Goal: Obtain resource: Download file/media

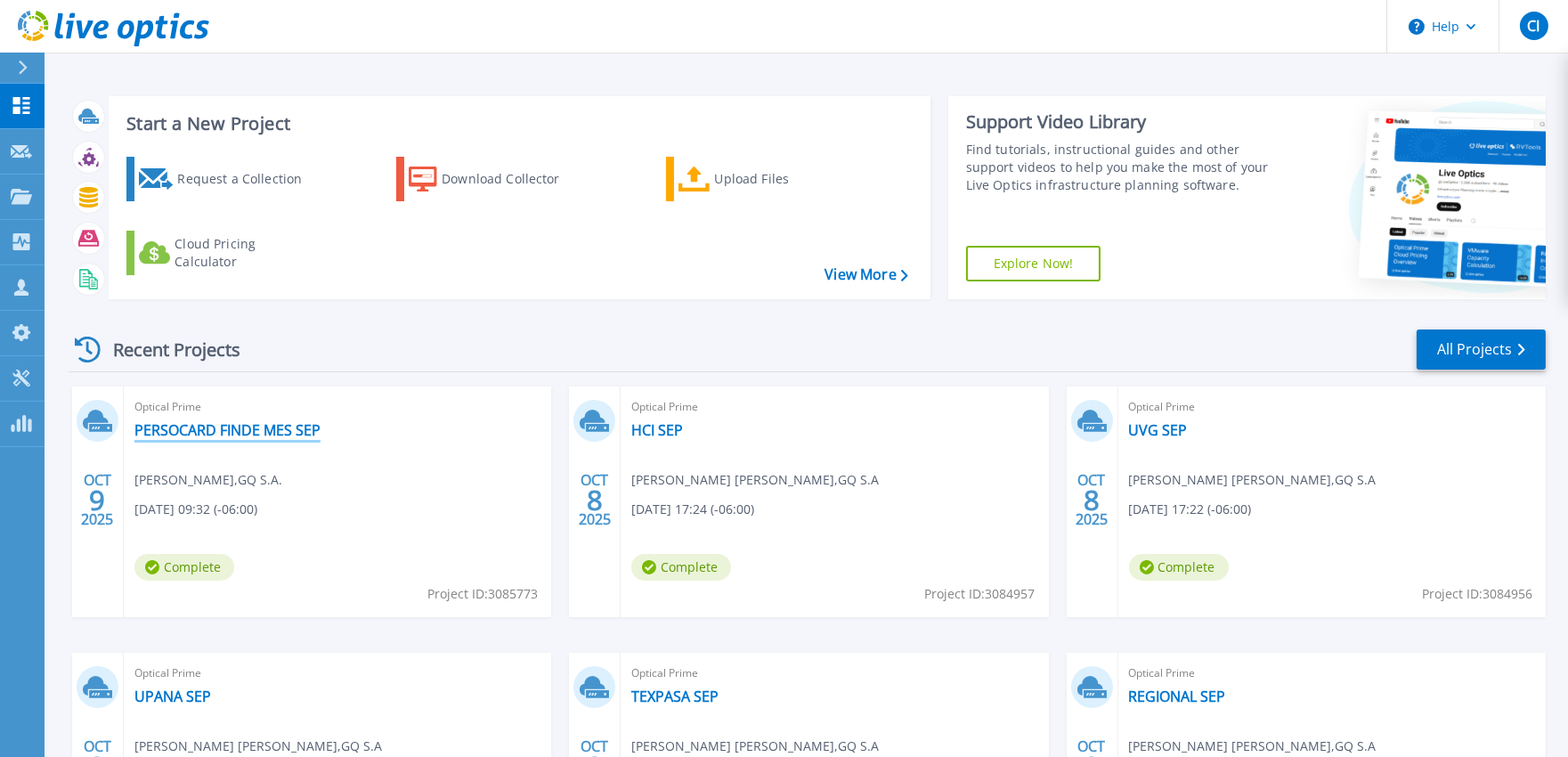
click at [247, 432] on link "PERSOCARD FINDE MES SEP" at bounding box center [227, 429] width 186 height 18
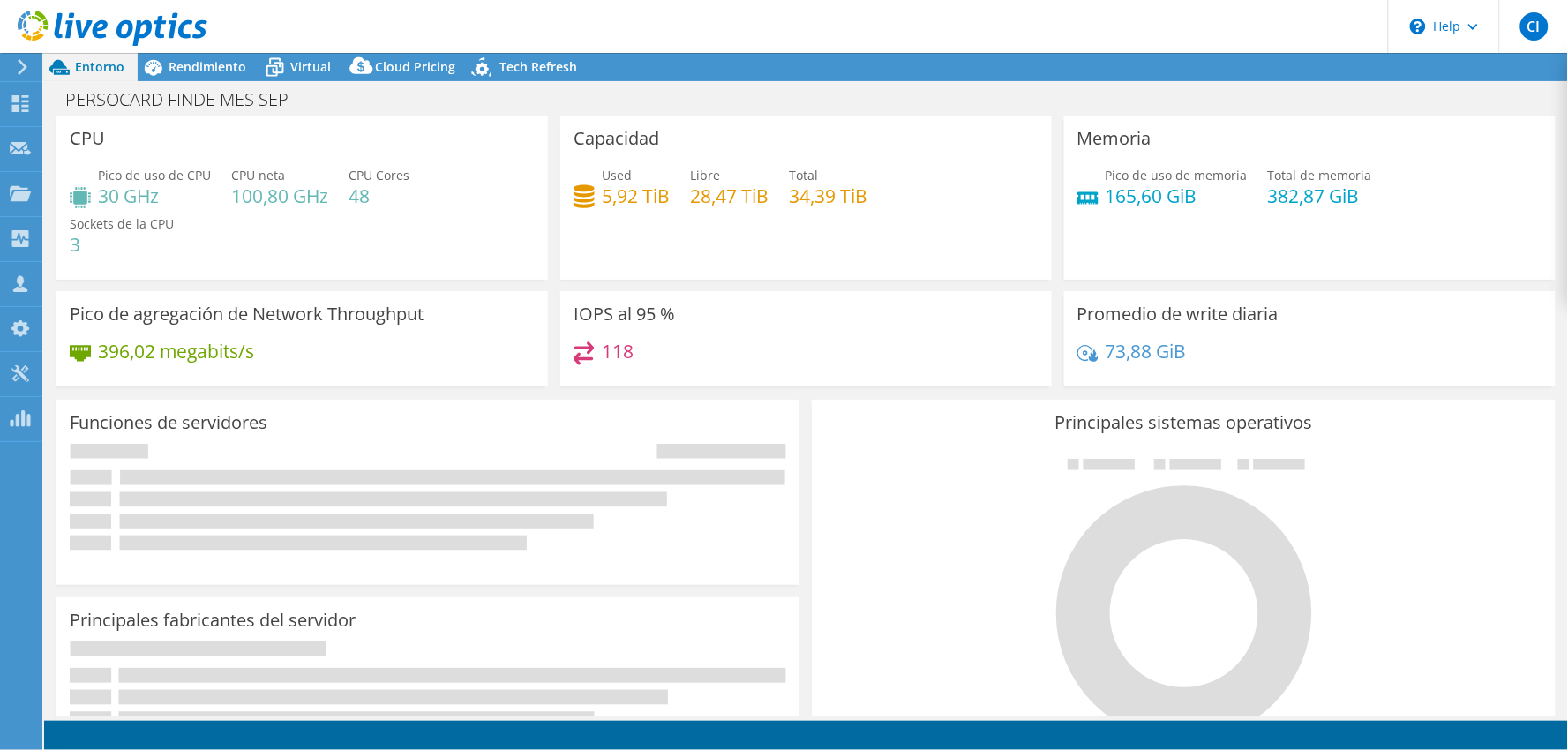
select select "USD"
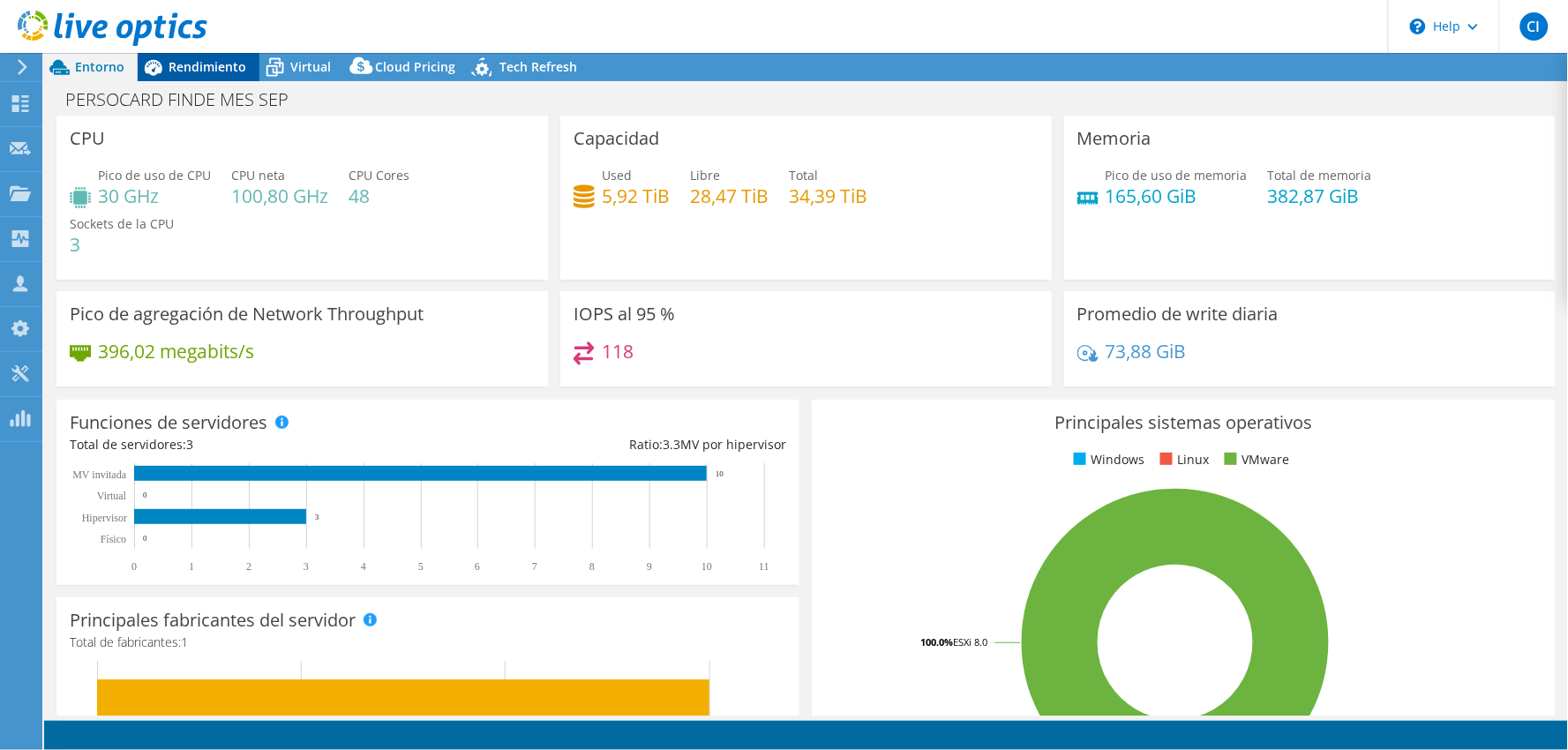
click at [222, 74] on span "Rendimiento" at bounding box center [207, 67] width 78 height 17
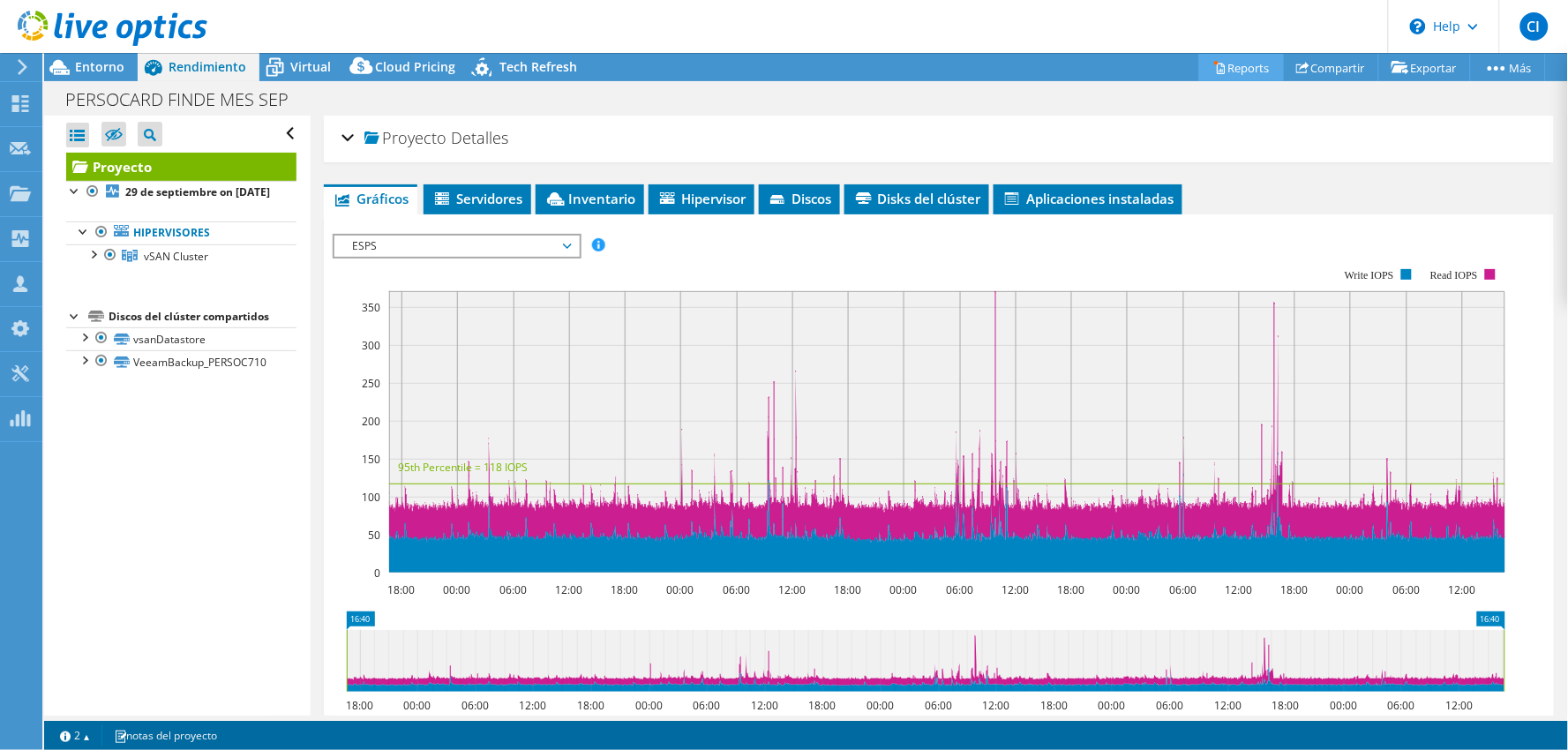
click at [1242, 72] on link "Reports" at bounding box center [1242, 68] width 84 height 28
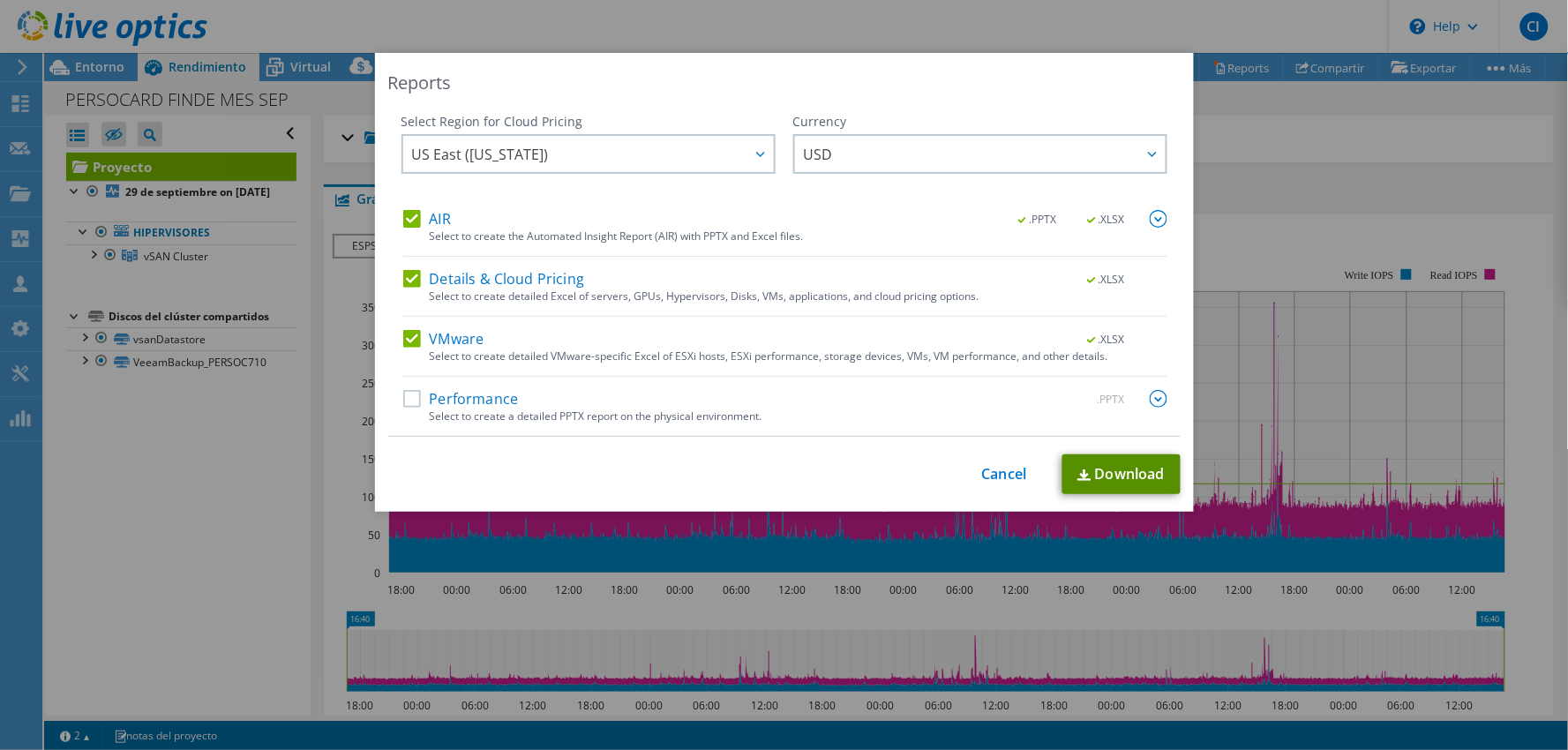
click at [1082, 489] on link "Download" at bounding box center [1121, 474] width 118 height 39
click at [999, 469] on link "Cancel" at bounding box center [1004, 474] width 45 height 17
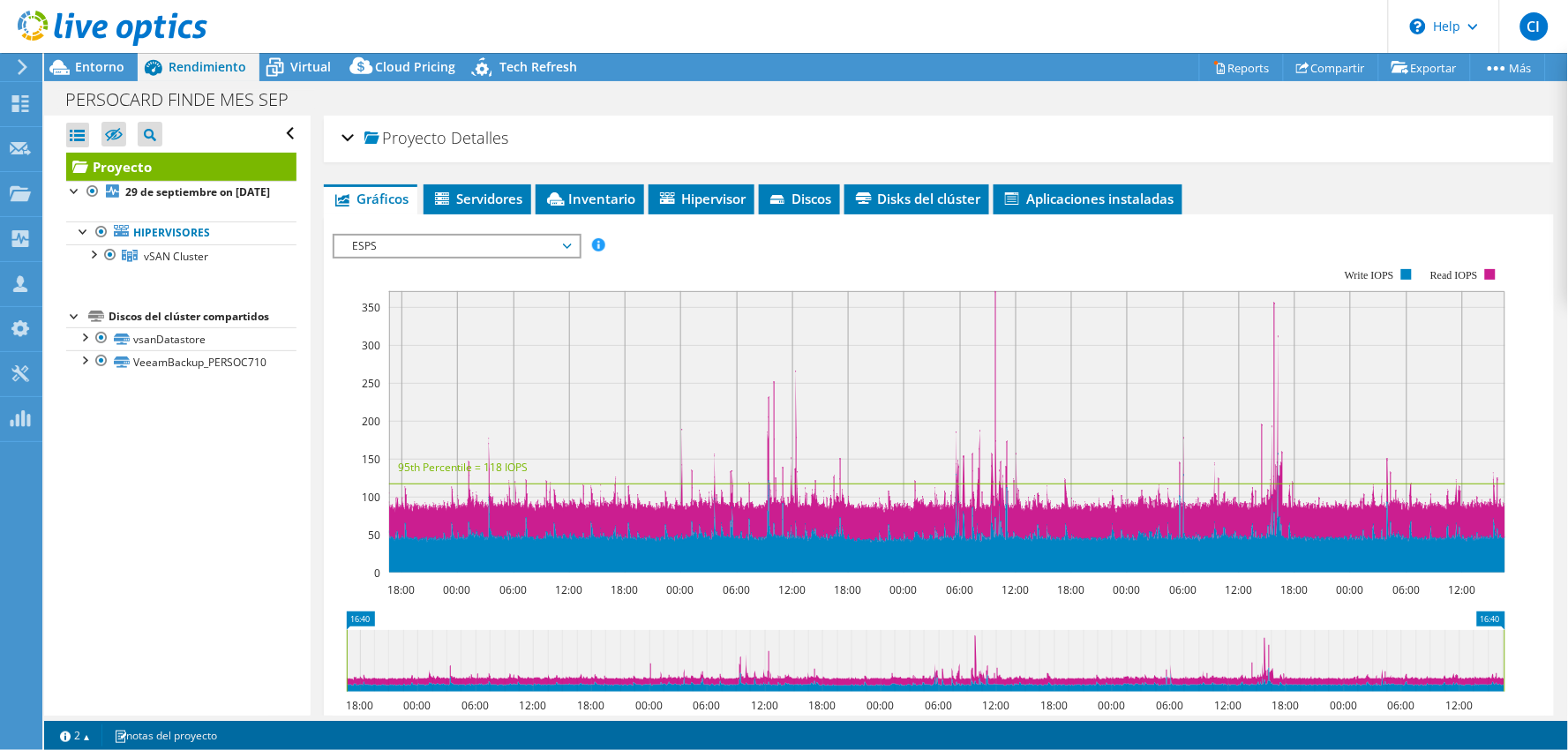
click at [115, 51] on div at bounding box center [104, 29] width 207 height 59
click at [91, 67] on span "Entorno" at bounding box center [100, 67] width 50 height 17
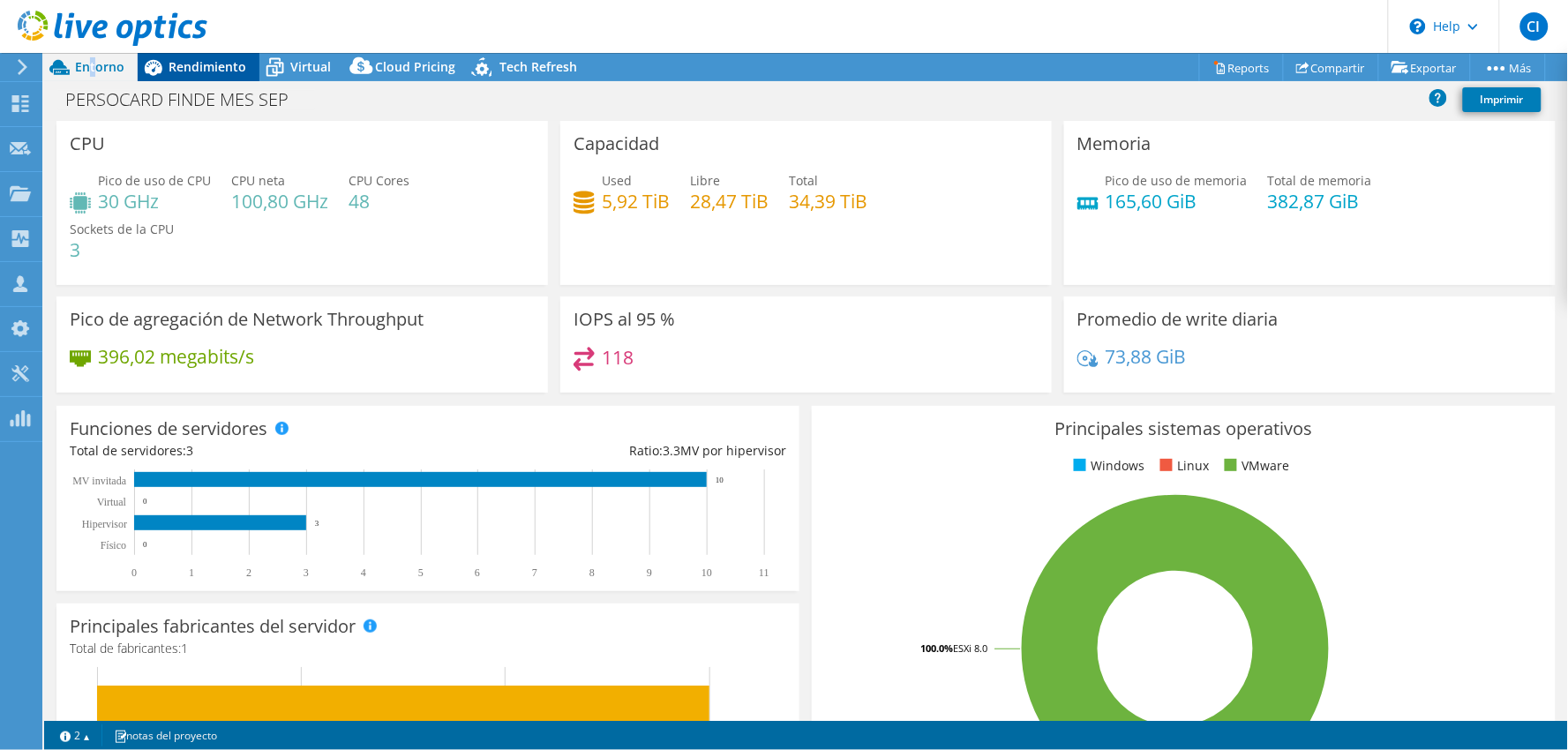
click at [226, 65] on span "Rendimiento" at bounding box center [207, 67] width 78 height 17
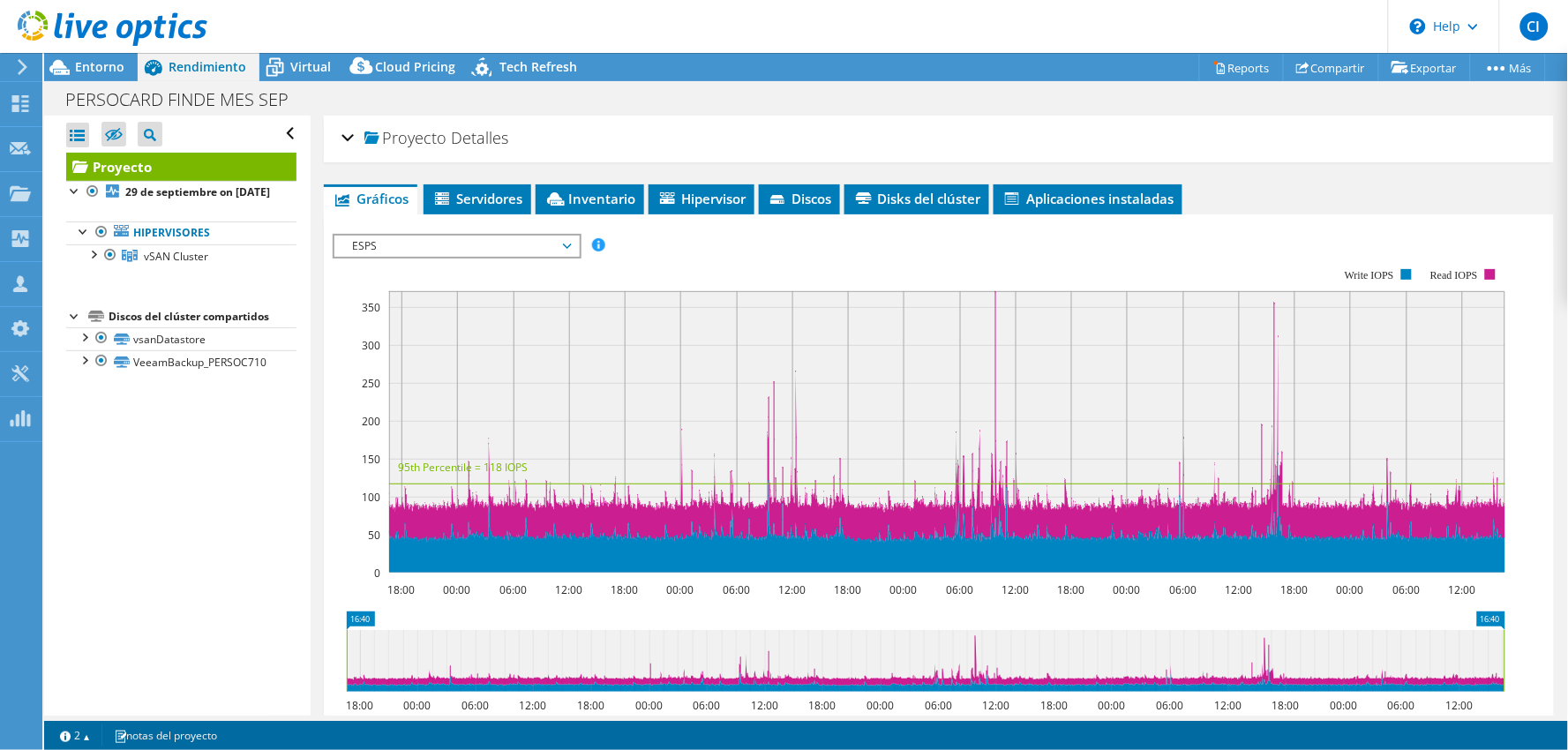
click at [491, 238] on span "ESPS" at bounding box center [456, 246] width 226 height 21
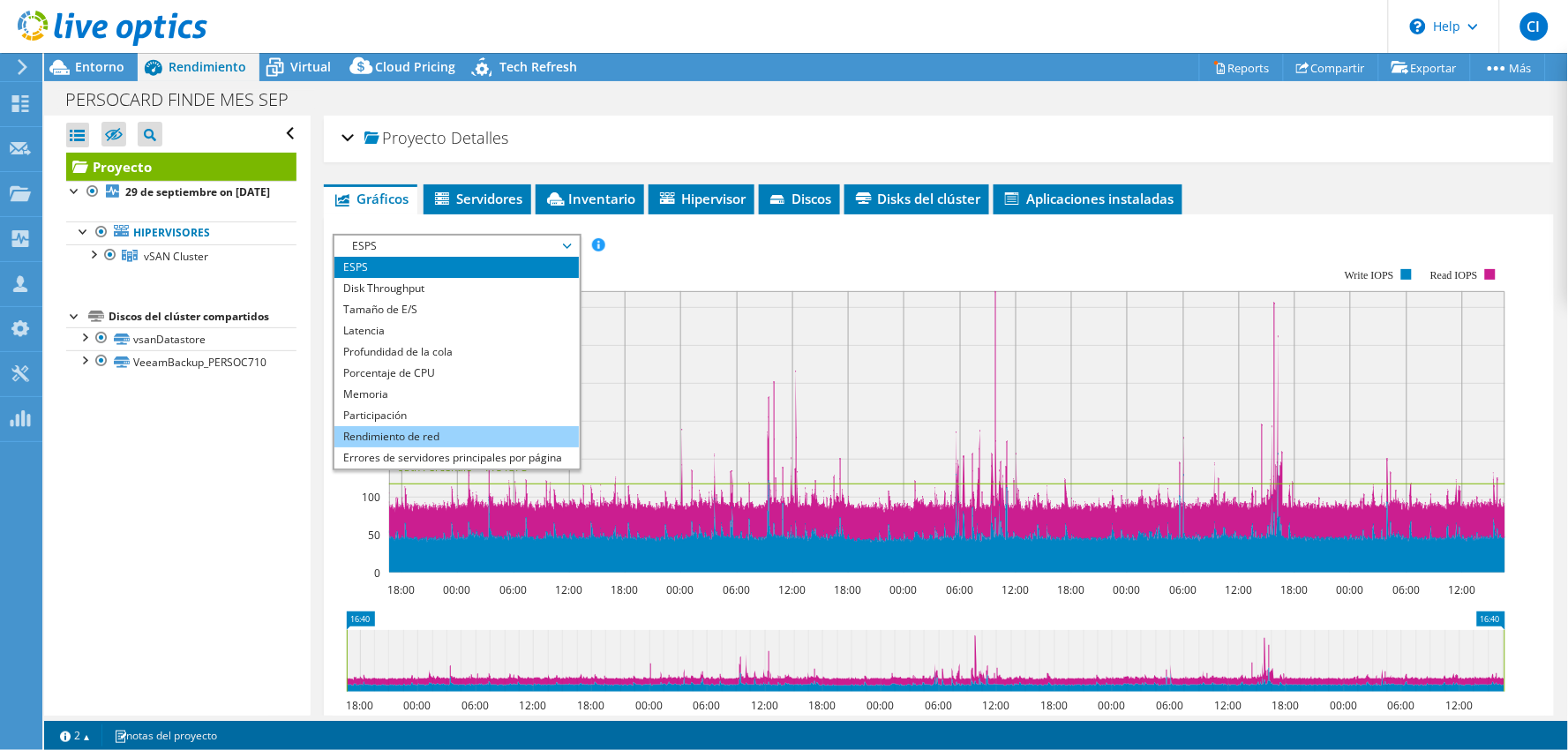
click at [442, 436] on li "Rendimiento de red" at bounding box center [457, 436] width 245 height 21
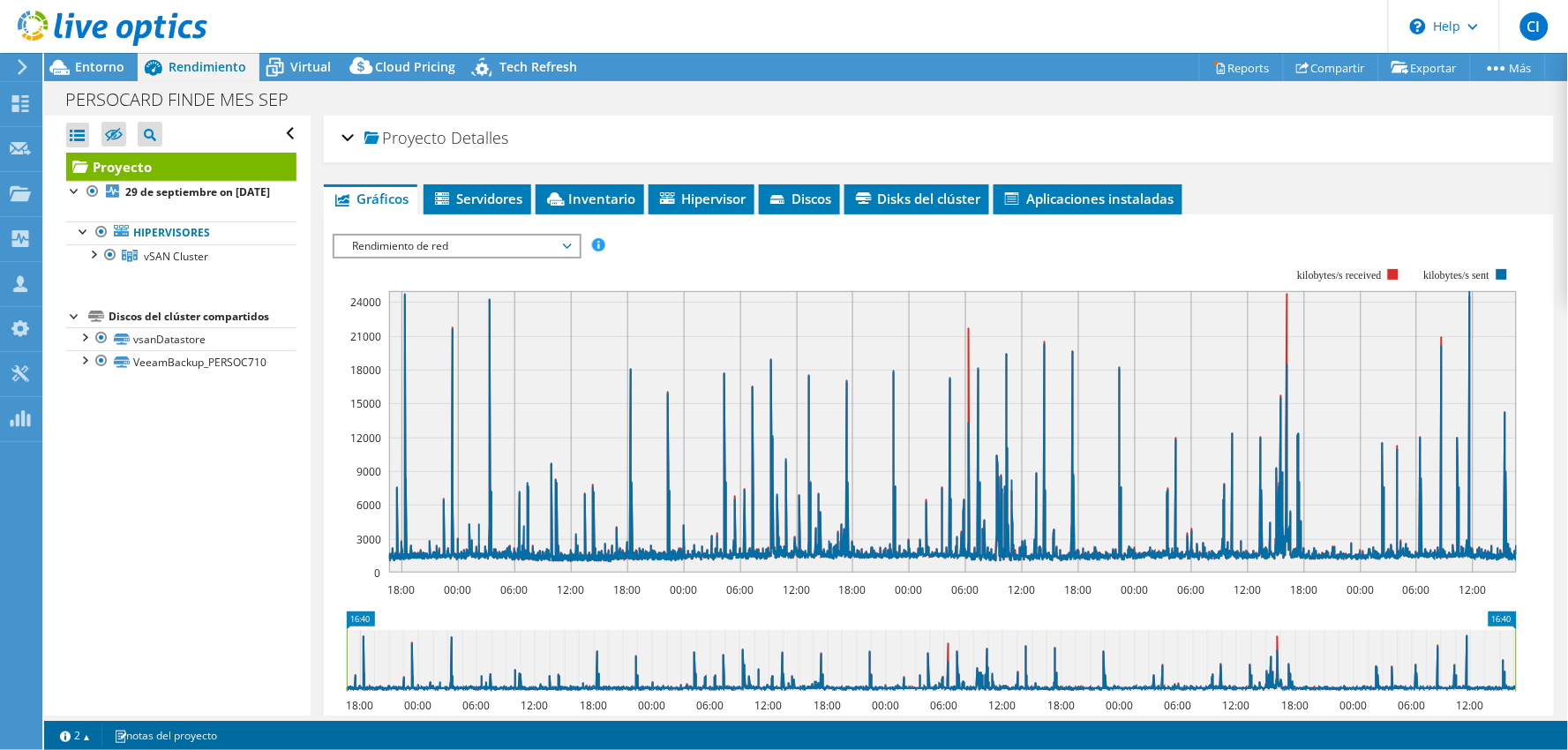
drag, startPoint x: 383, startPoint y: 249, endPoint x: 385, endPoint y: 270, distance: 21.1
click at [383, 249] on span "Rendimiento de red" at bounding box center [456, 246] width 226 height 21
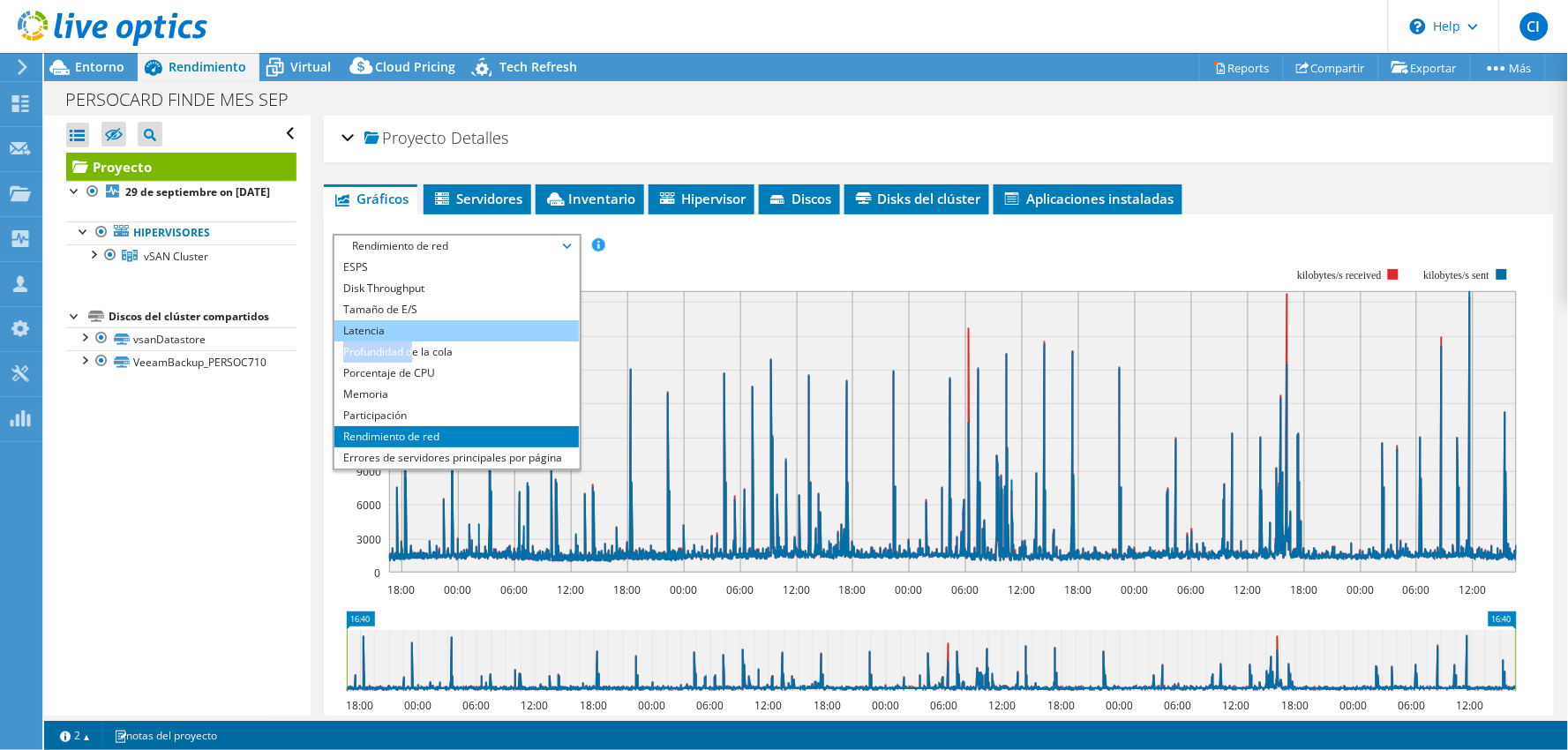
drag, startPoint x: 414, startPoint y: 339, endPoint x: 409, endPoint y: 330, distance: 10.3
click at [409, 330] on ul "ESPS Disk Throughput Tamaño de E/S Latencia Profundidad de la cola Porcentaje d…" at bounding box center [457, 362] width 245 height 212
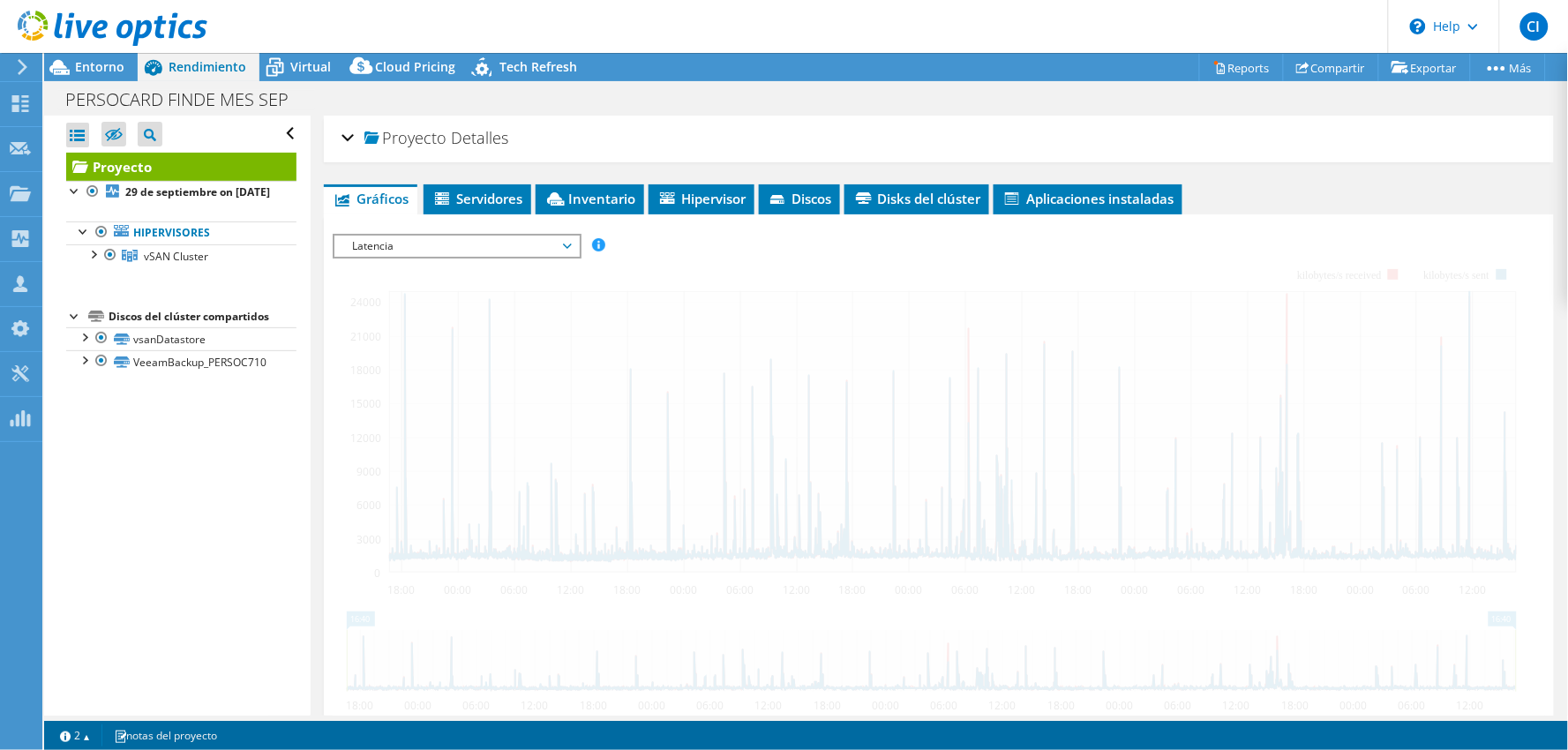
click at [203, 530] on div "Abrir todo Cerrar todo Ocultar nodos excluidos Filtro de árbol del proyecto" at bounding box center [177, 415] width 266 height 600
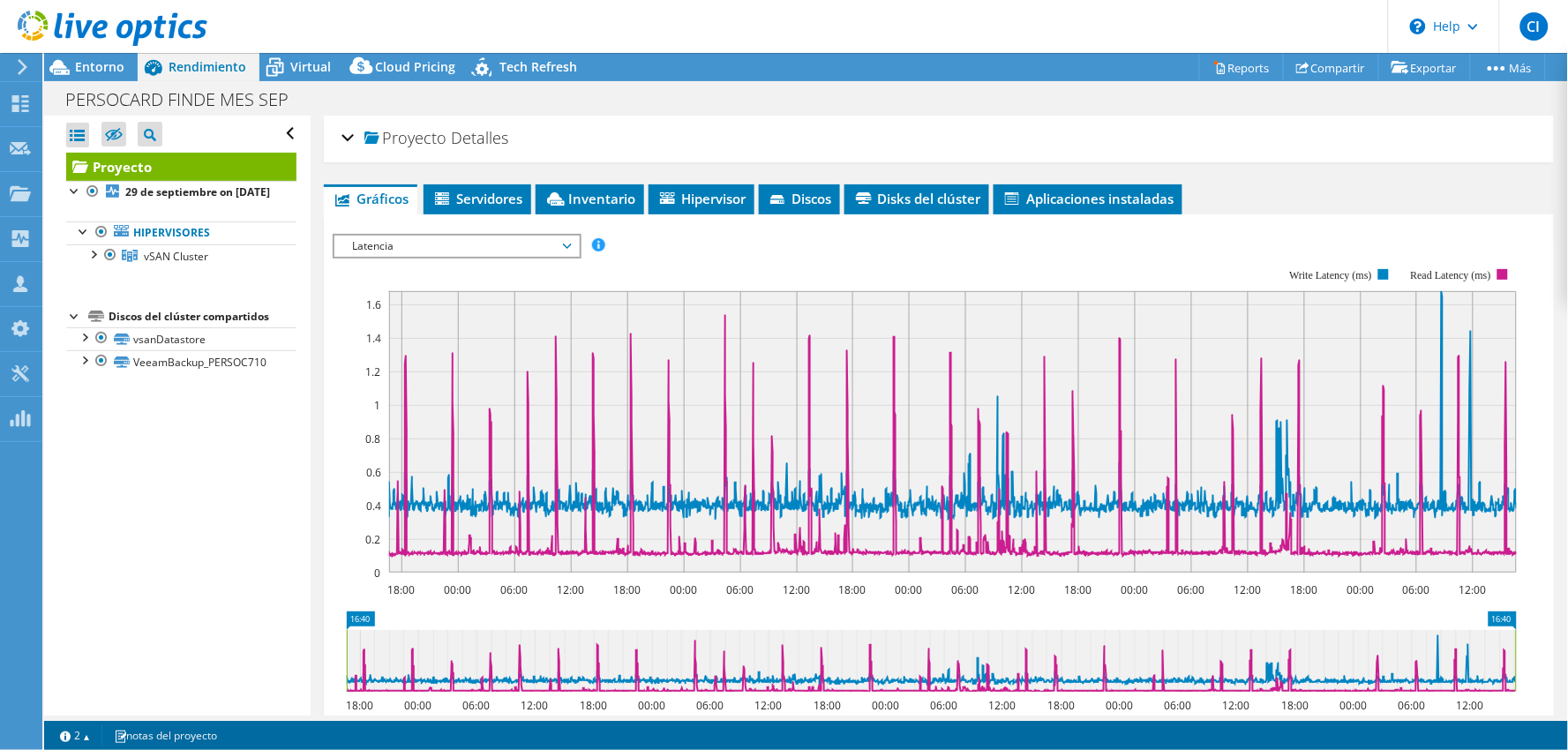
click at [401, 250] on span "Latencia" at bounding box center [456, 246] width 226 height 21
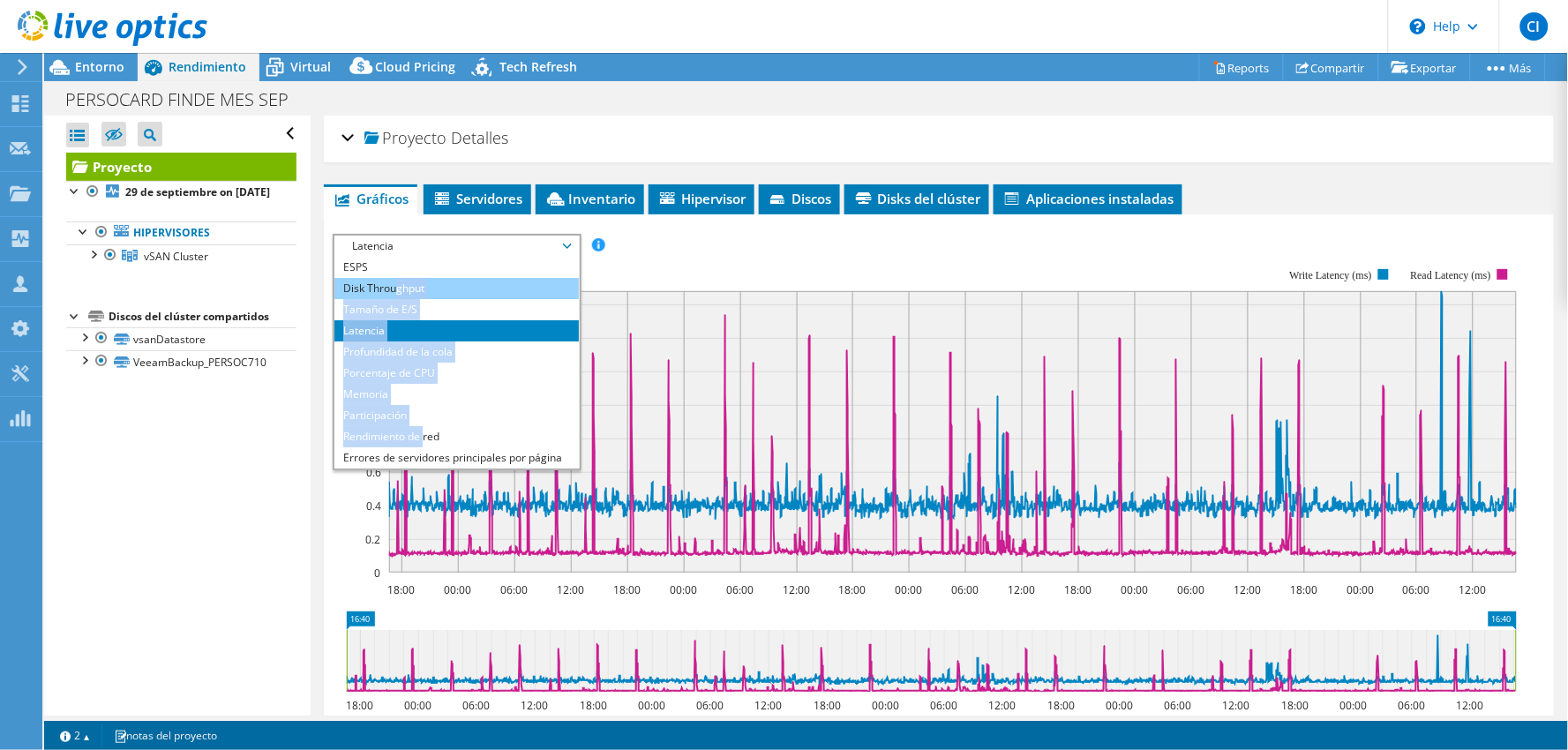
drag, startPoint x: 424, startPoint y: 431, endPoint x: 393, endPoint y: 292, distance: 142.4
click at [393, 292] on ul "ESPS Disk Throughput Tamaño de E/S Latencia Profundidad de la cola Porcentaje d…" at bounding box center [457, 362] width 245 height 212
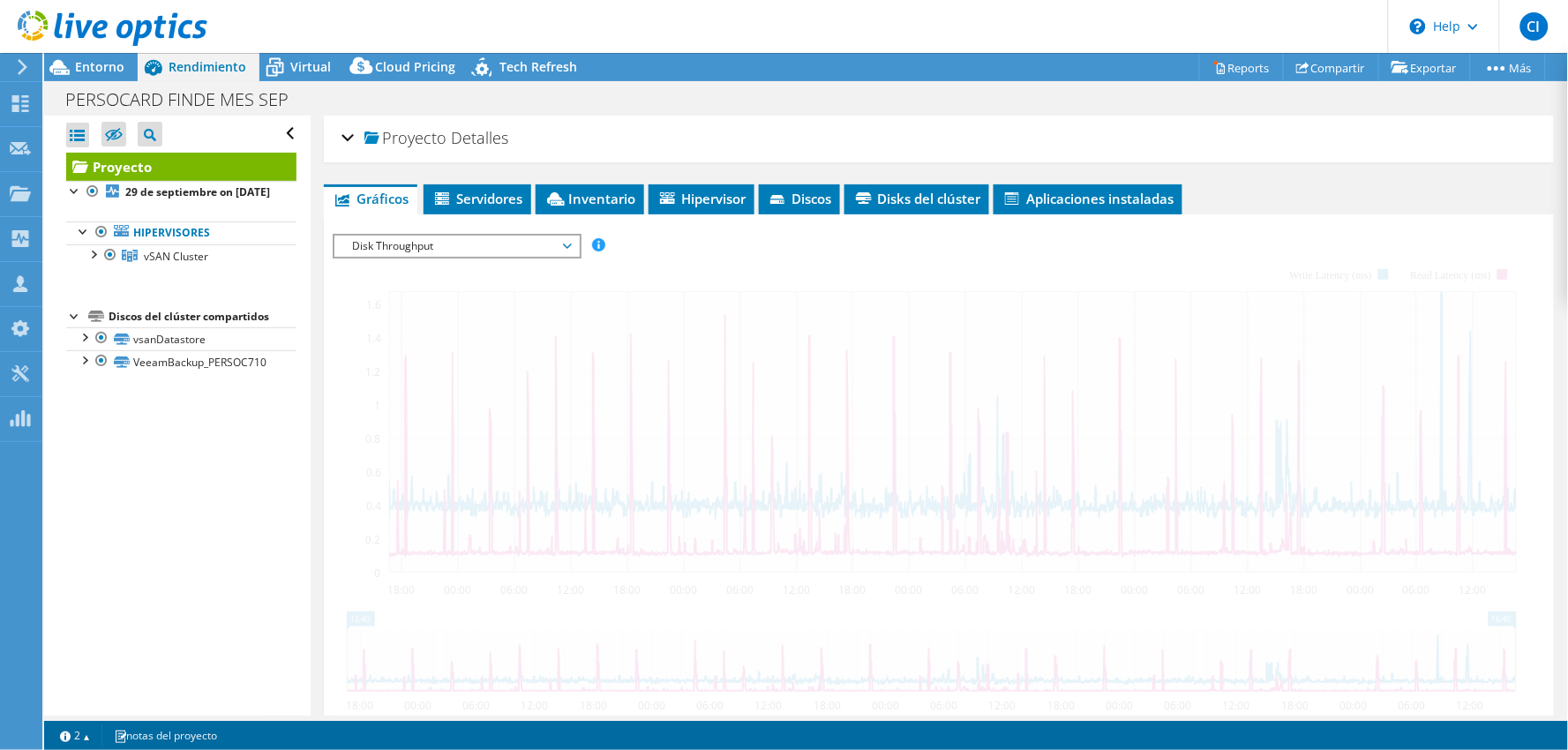
click at [393, 292] on div at bounding box center [939, 535] width 1212 height 602
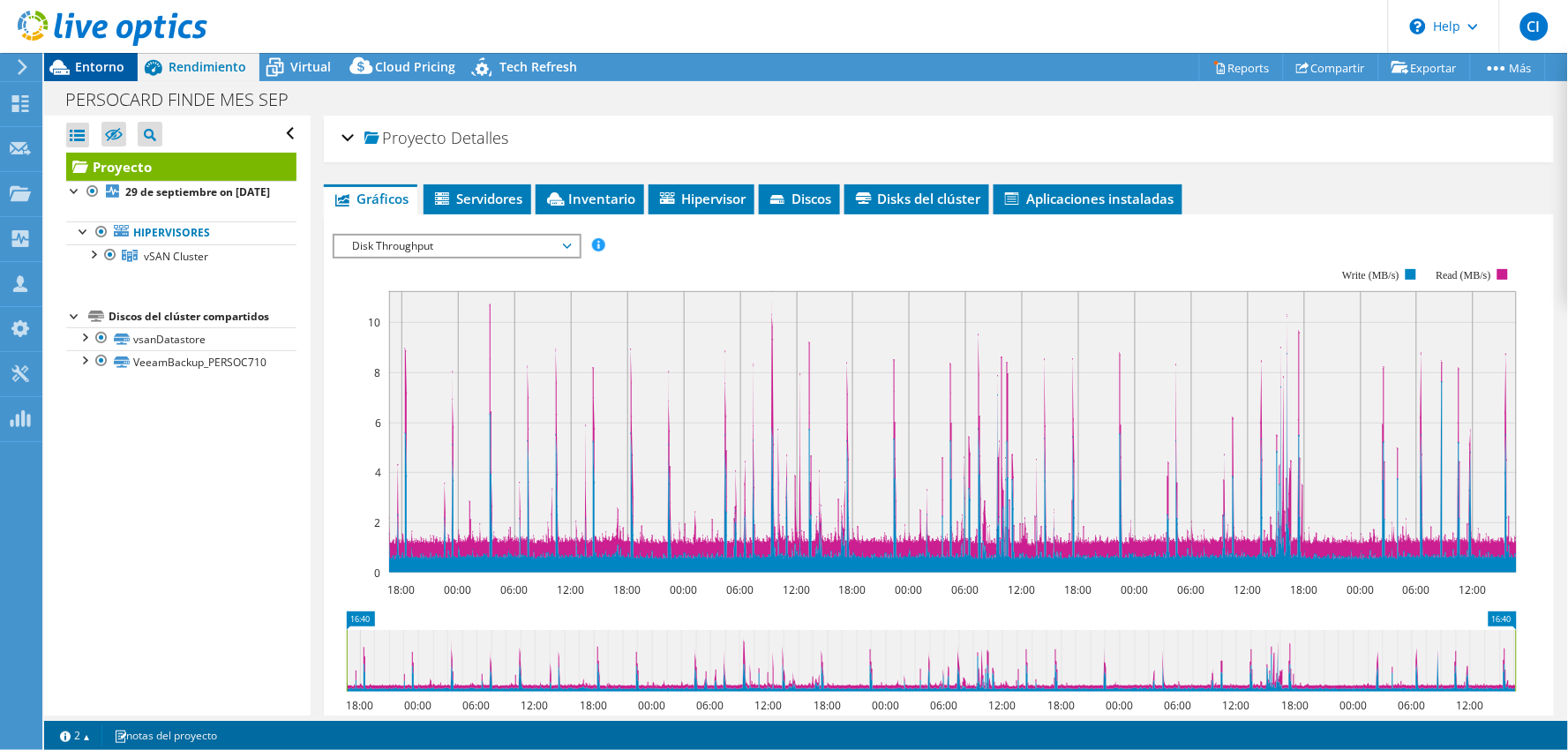
click at [106, 60] on span "Entorno" at bounding box center [100, 67] width 50 height 17
